Goal: Transaction & Acquisition: Purchase product/service

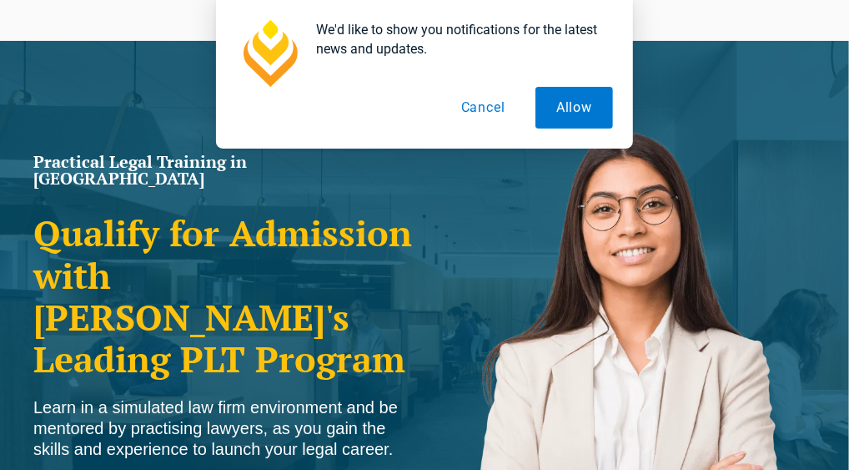
scroll to position [83, 0]
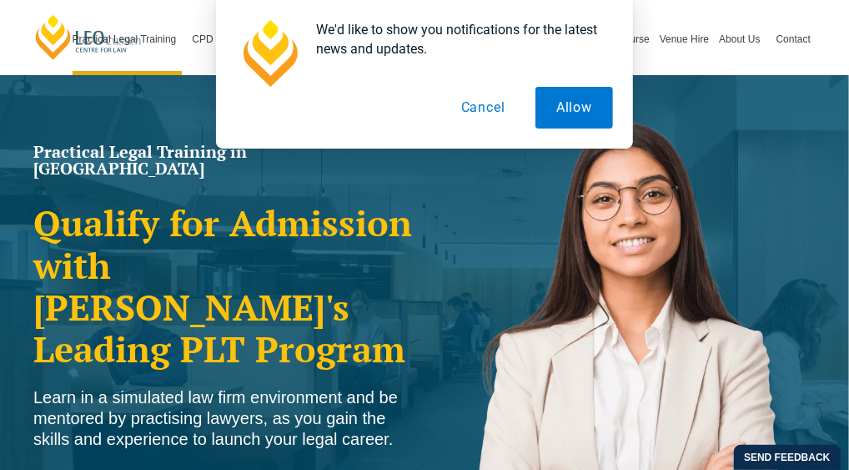
click at [565, 103] on button "Allow" at bounding box center [575, 108] width 78 height 42
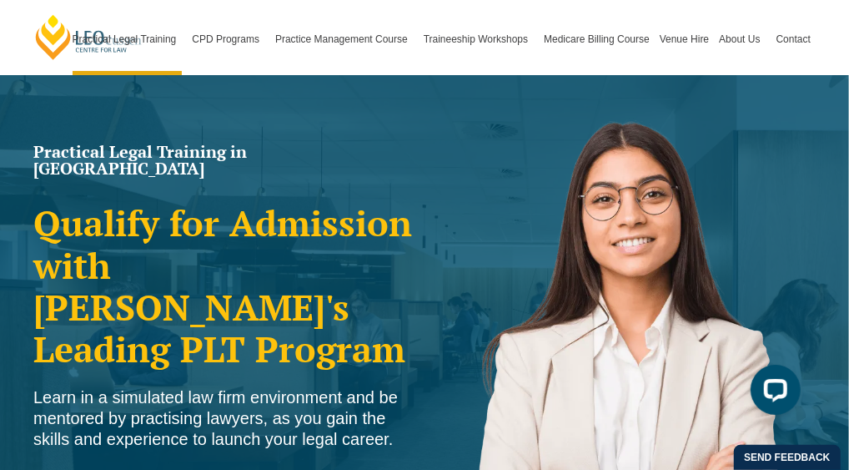
scroll to position [0, 0]
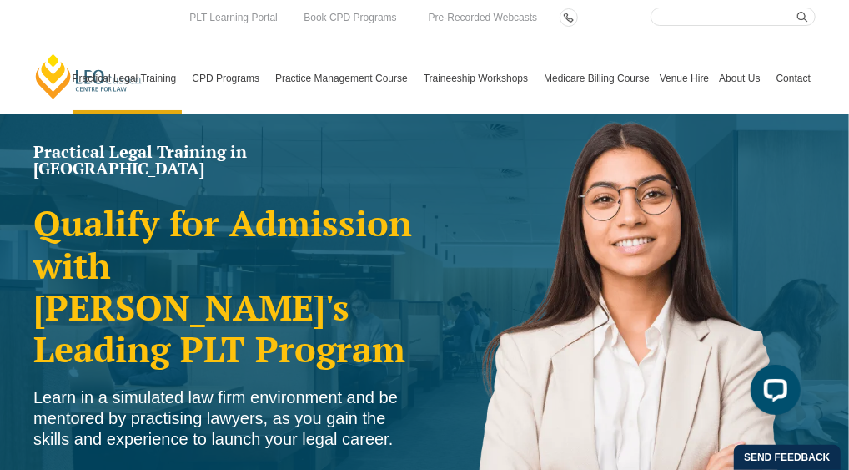
click at [677, 13] on input "Search here" at bounding box center [733, 17] width 165 height 18
paste input "AI in the Law Intensive"
type input "AI in the Law Intensive"
click at [803, 20] on icon "submit" at bounding box center [803, 17] width 11 height 11
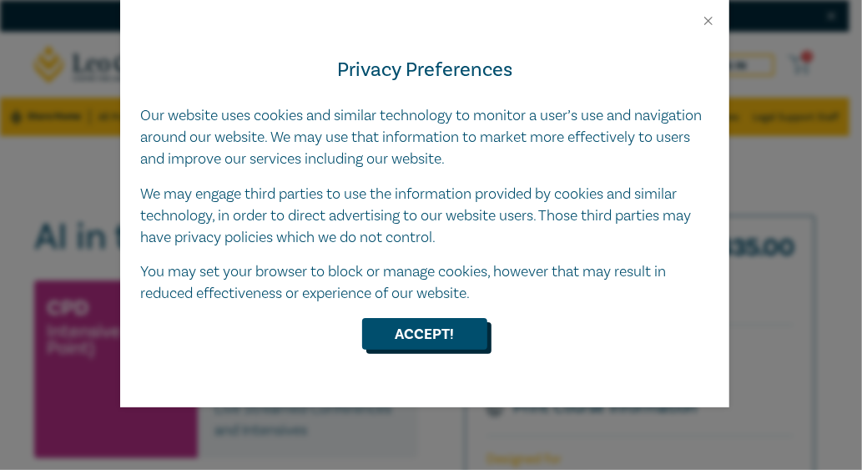
click at [432, 342] on button "Accept!" at bounding box center [424, 334] width 125 height 32
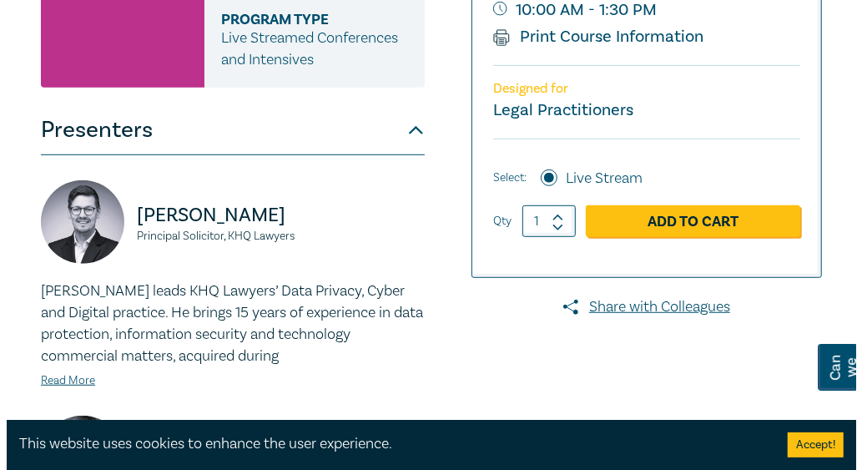
scroll to position [362, 0]
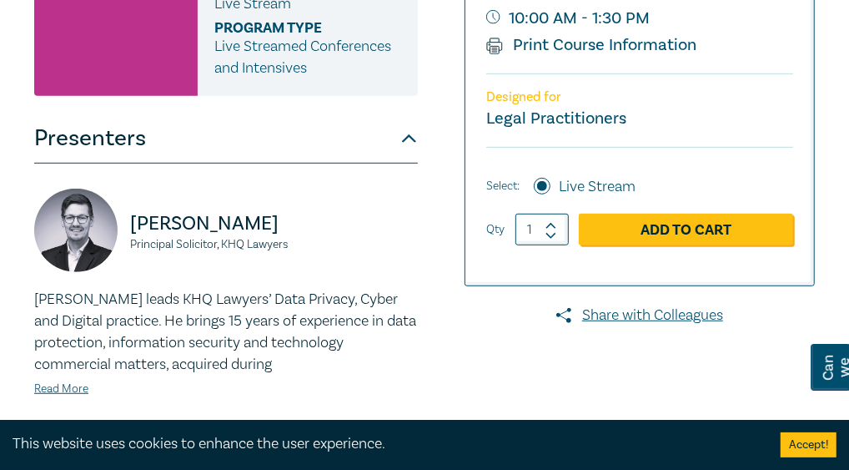
click at [698, 230] on link "Add to Cart" at bounding box center [686, 230] width 214 height 32
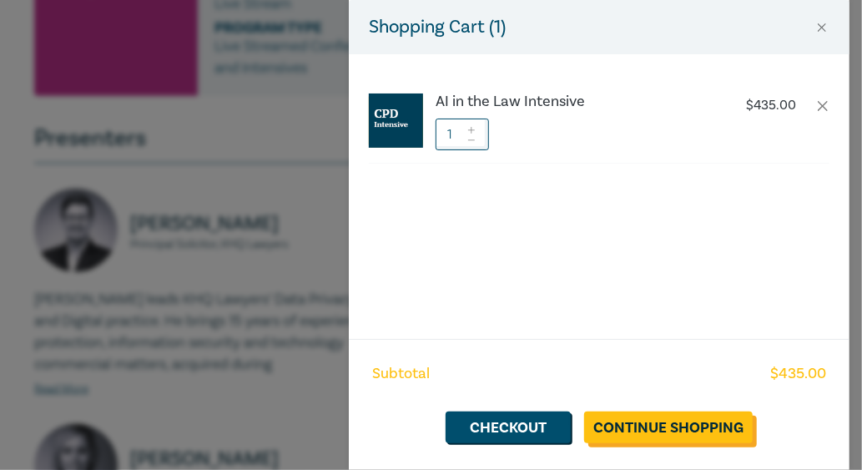
click at [688, 436] on link "Continue Shopping" at bounding box center [668, 427] width 169 height 32
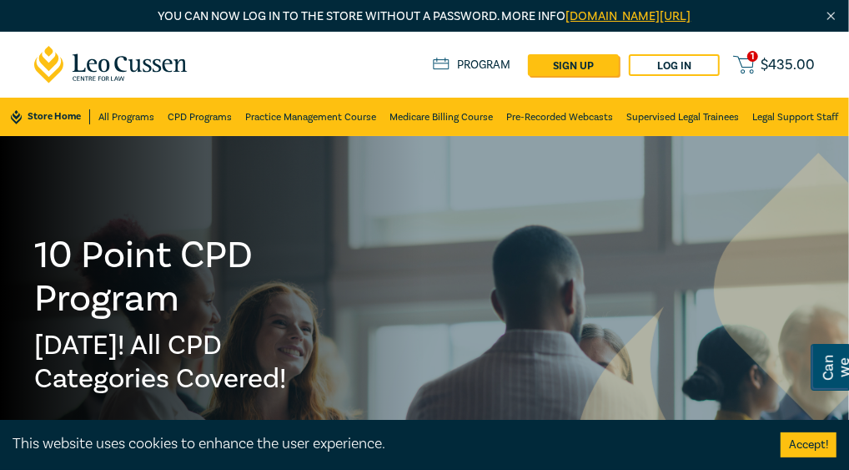
click at [685, 63] on link "Log in" at bounding box center [674, 65] width 91 height 22
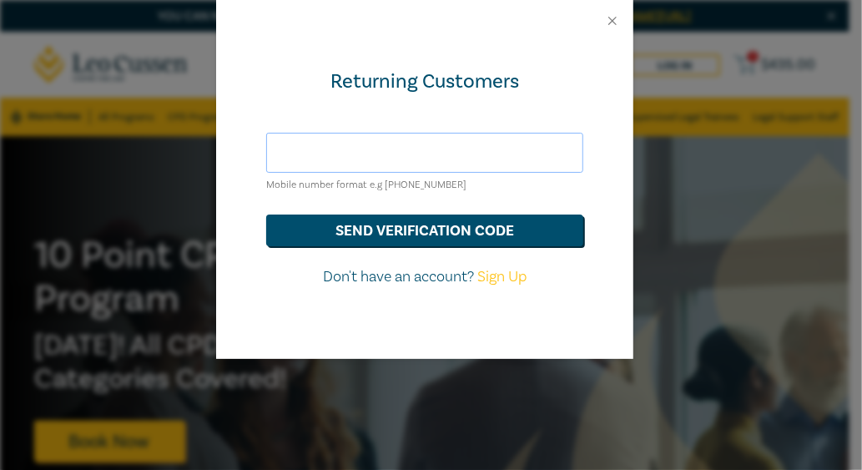
click at [398, 156] on input "text" at bounding box center [424, 153] width 317 height 40
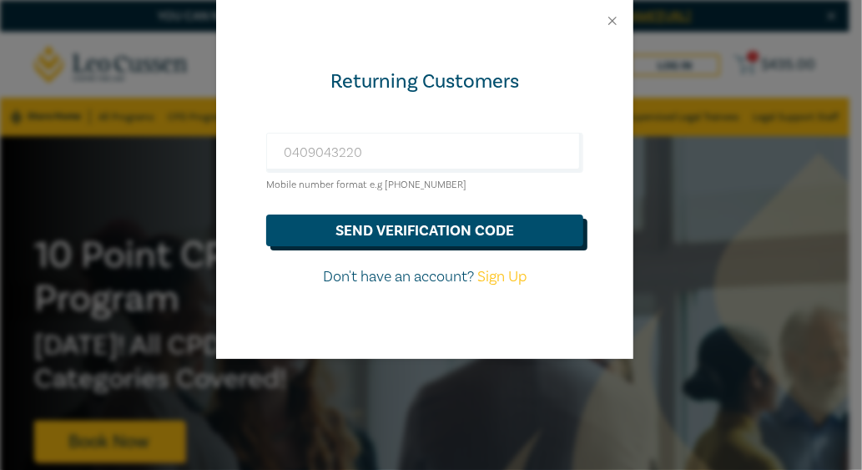
click at [407, 223] on button "send verification code" at bounding box center [424, 230] width 317 height 32
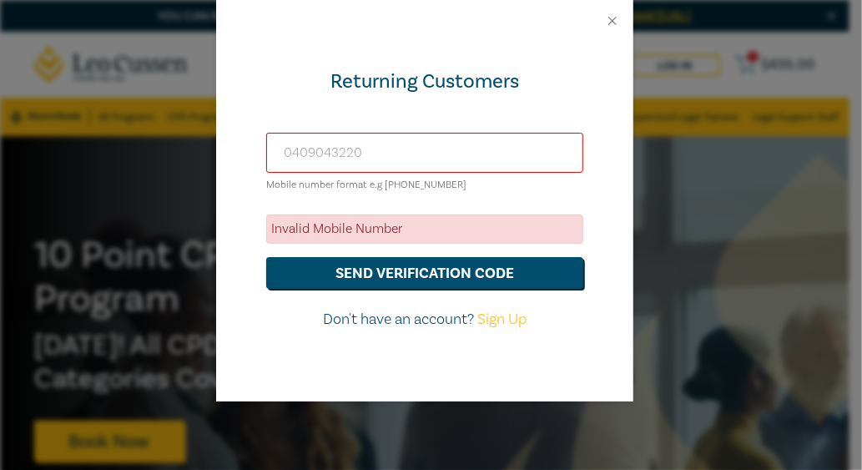
drag, startPoint x: 380, startPoint y: 146, endPoint x: 253, endPoint y: 184, distance: 132.5
click at [253, 184] on div "Returning Customers 0409043220 Mobile number format e.g +61 000000000 Invalid M…" at bounding box center [424, 222] width 417 height 360
type input "crabaut@asu.asn.au"
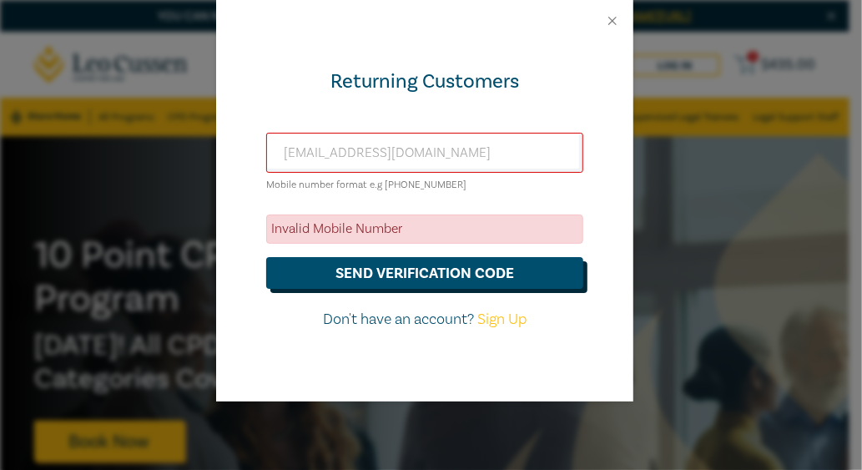
click at [453, 268] on button "send verification code" at bounding box center [424, 273] width 317 height 32
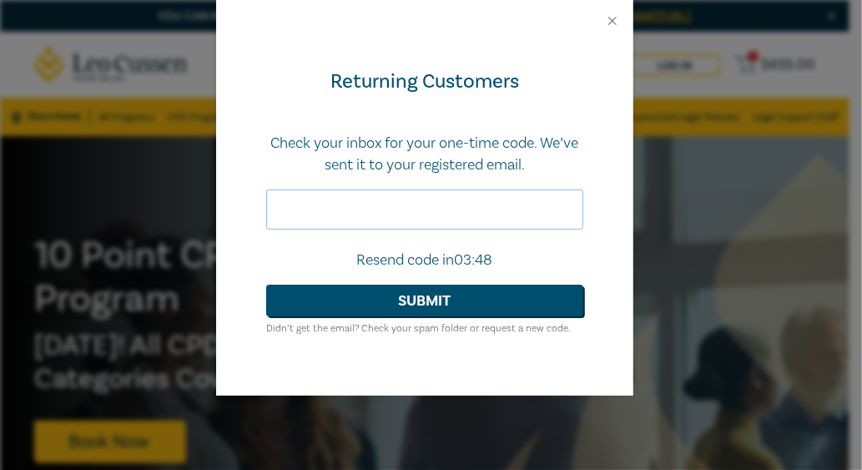
click at [452, 202] on input "text" at bounding box center [424, 209] width 317 height 40
type input "385923"
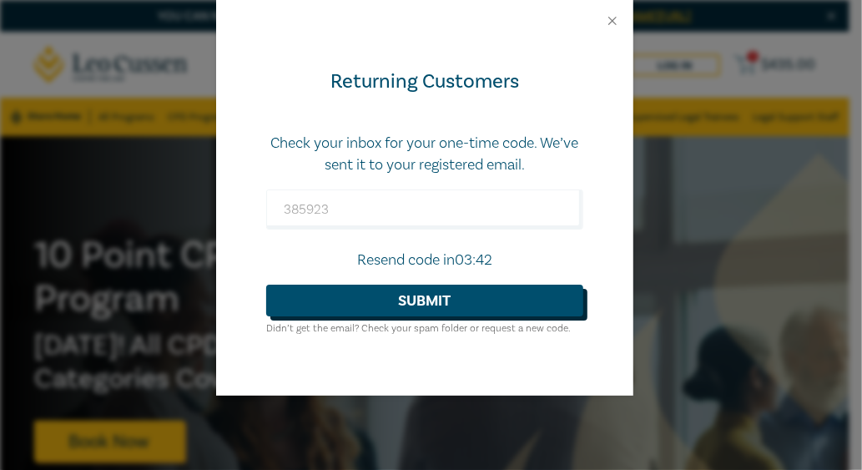
click at [415, 297] on button "Submit" at bounding box center [424, 300] width 317 height 32
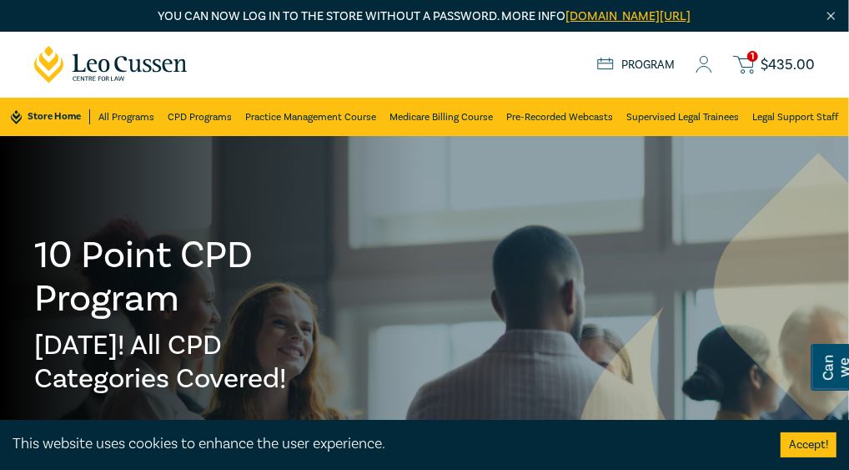
click at [787, 61] on span "$ 435.00" at bounding box center [788, 65] width 54 height 15
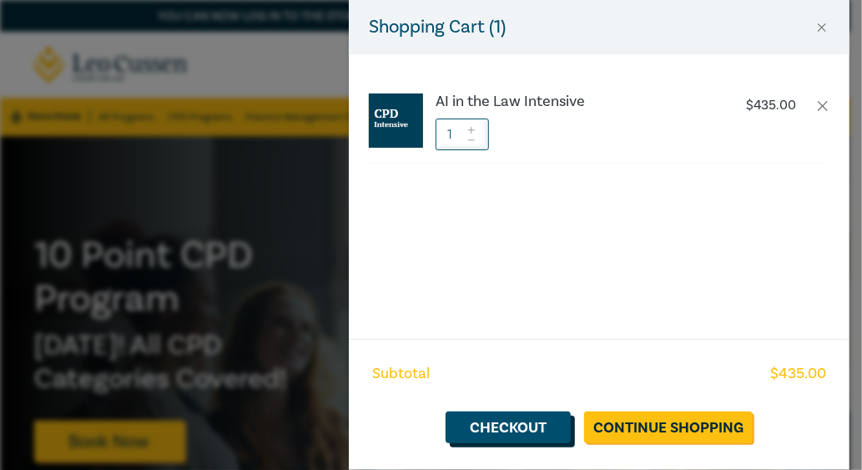
click at [542, 421] on link "Checkout" at bounding box center [508, 427] width 125 height 32
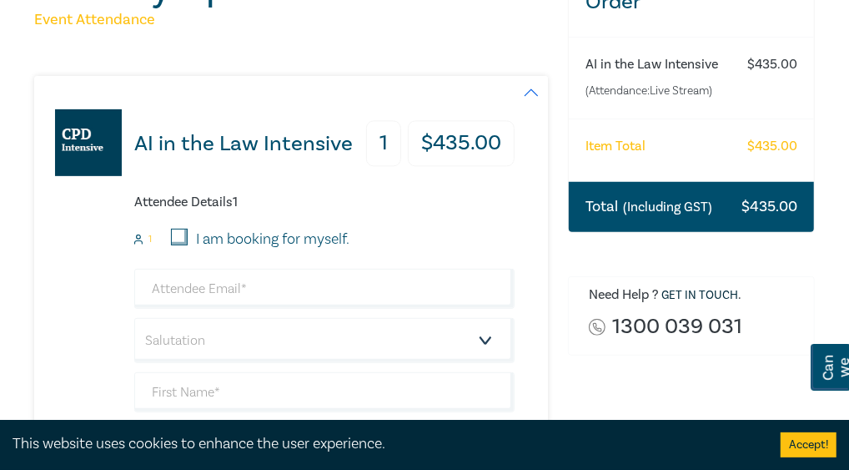
scroll to position [243, 0]
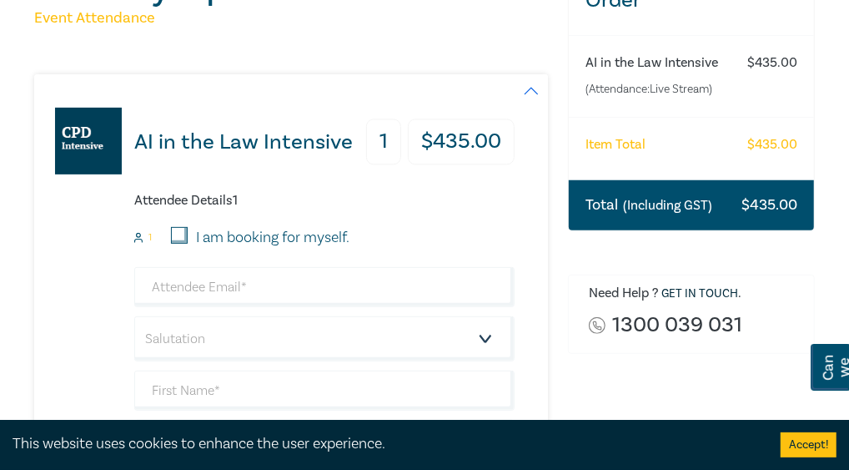
click at [177, 239] on input "I am booking for myself." at bounding box center [179, 235] width 17 height 17
checkbox input "true"
type input "[EMAIL_ADDRESS][DOMAIN_NAME]"
type input "[PERSON_NAME]"
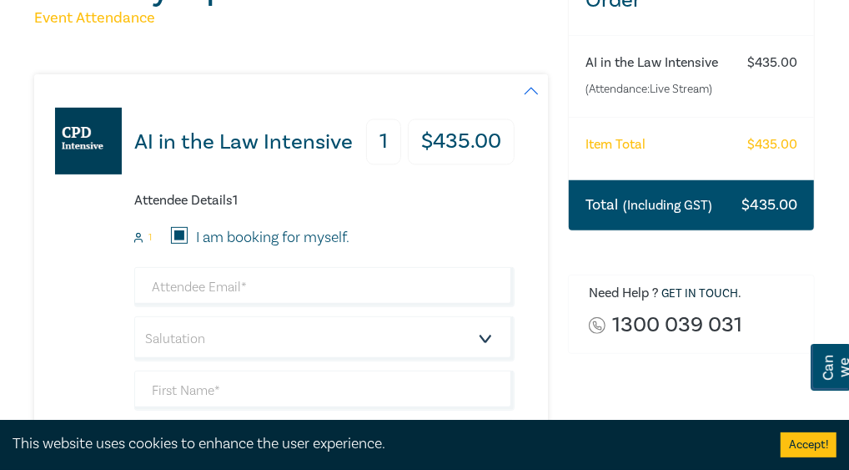
type input "0409432220"
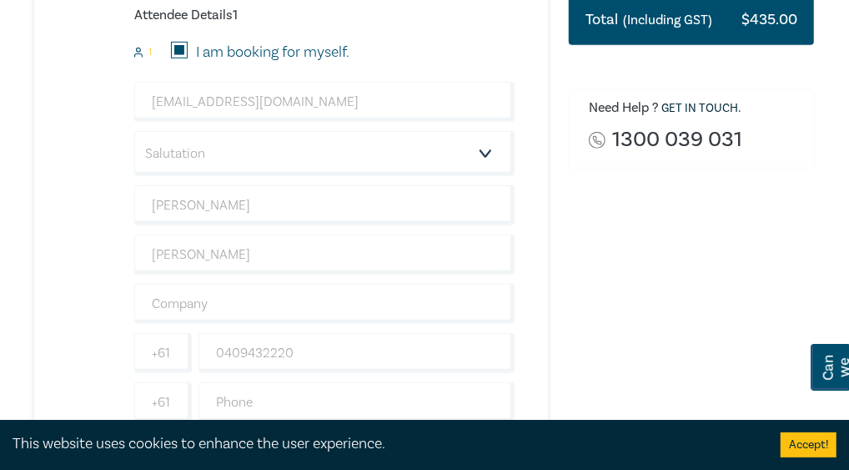
scroll to position [486, 0]
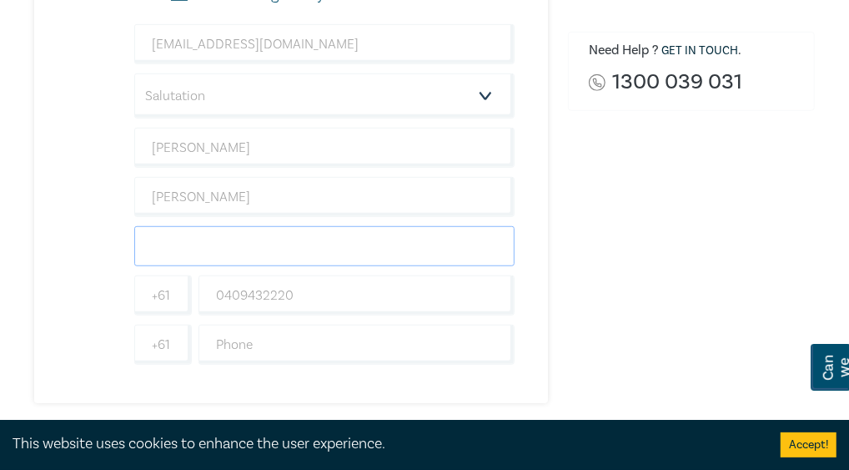
click at [264, 251] on input "text" at bounding box center [324, 246] width 380 height 40
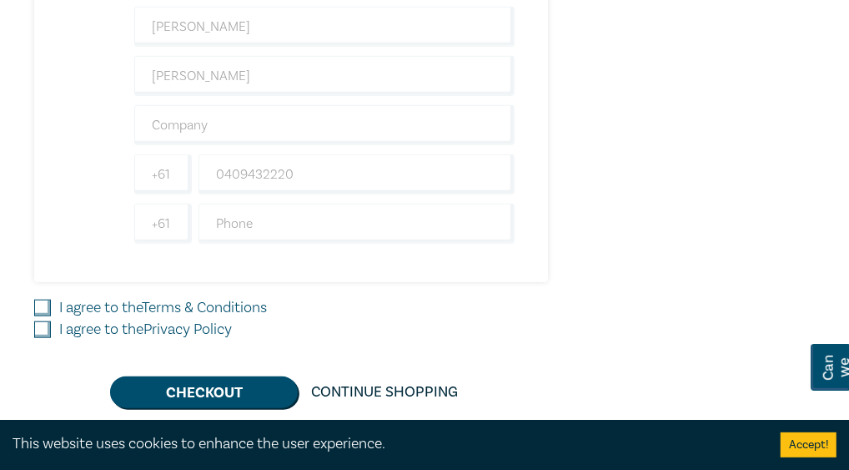
scroll to position [608, 0]
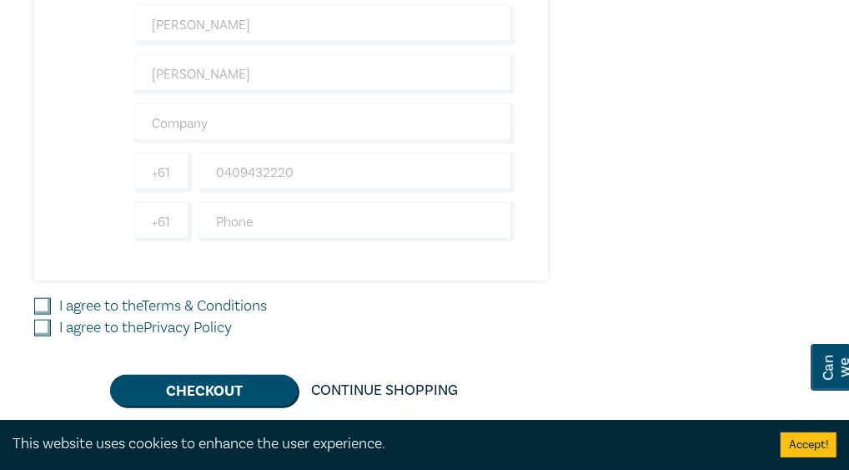
click at [44, 300] on input "I agree to the Terms & Conditions" at bounding box center [42, 306] width 17 height 17
checkbox input "true"
click at [40, 336] on div "AI in the Law Intensive 1 $ 435.00 Attendee Details 1 1 I am booking for myself…" at bounding box center [291, 57] width 514 height 697
click at [49, 317] on div "I agree to the Privacy Policy" at bounding box center [291, 328] width 514 height 22
click at [38, 329] on input "I agree to the Privacy Policy" at bounding box center [42, 328] width 17 height 17
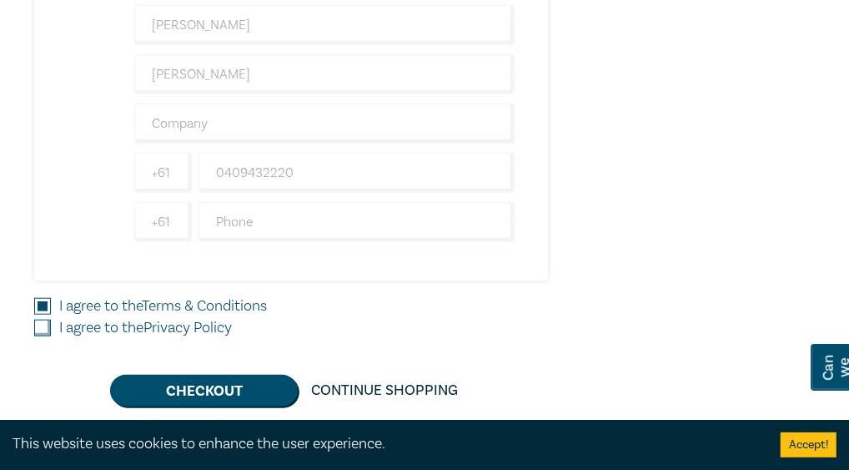
checkbox input "true"
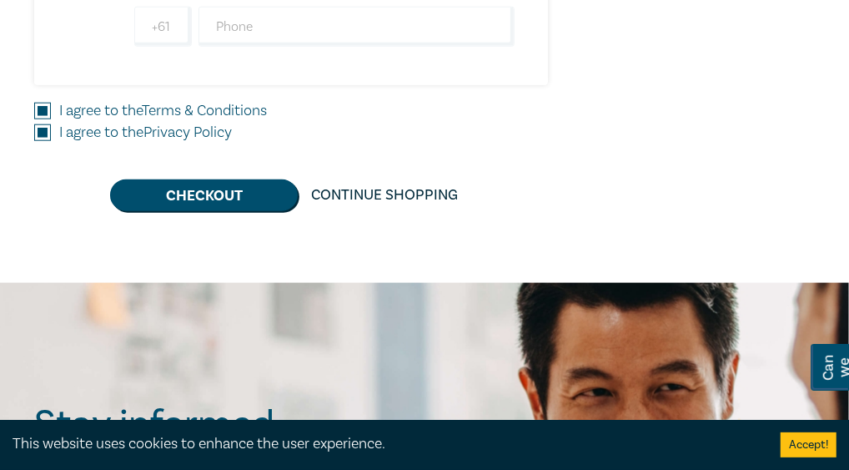
scroll to position [813, 0]
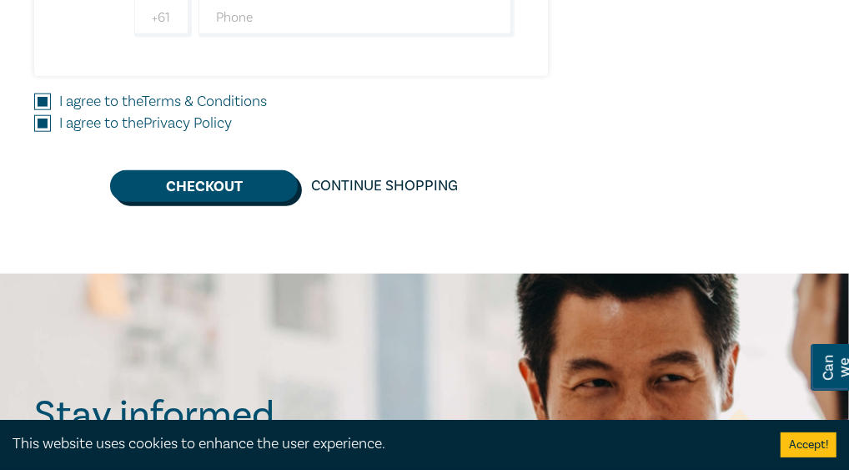
click at [204, 176] on button "Checkout" at bounding box center [204, 186] width 188 height 32
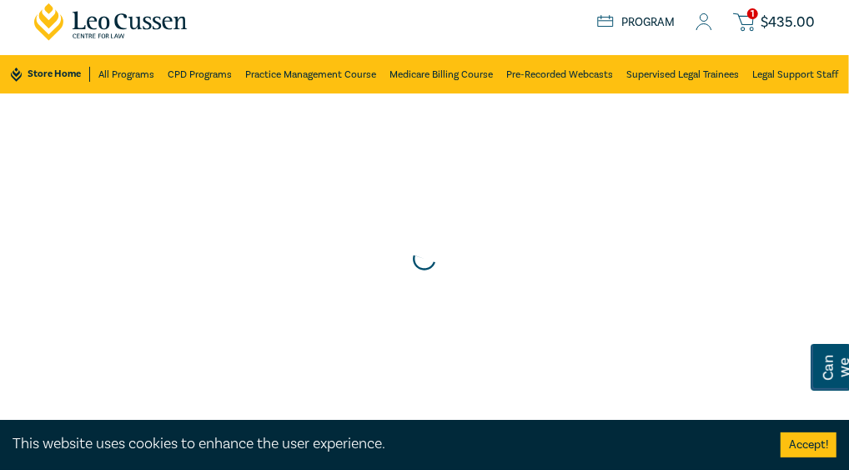
scroll to position [0, 0]
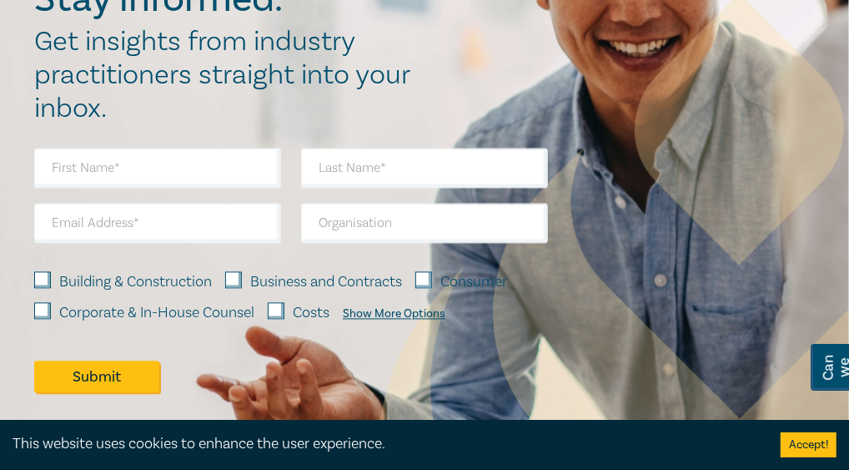
scroll to position [1541, 0]
